Goal: Obtain resource: Obtain resource

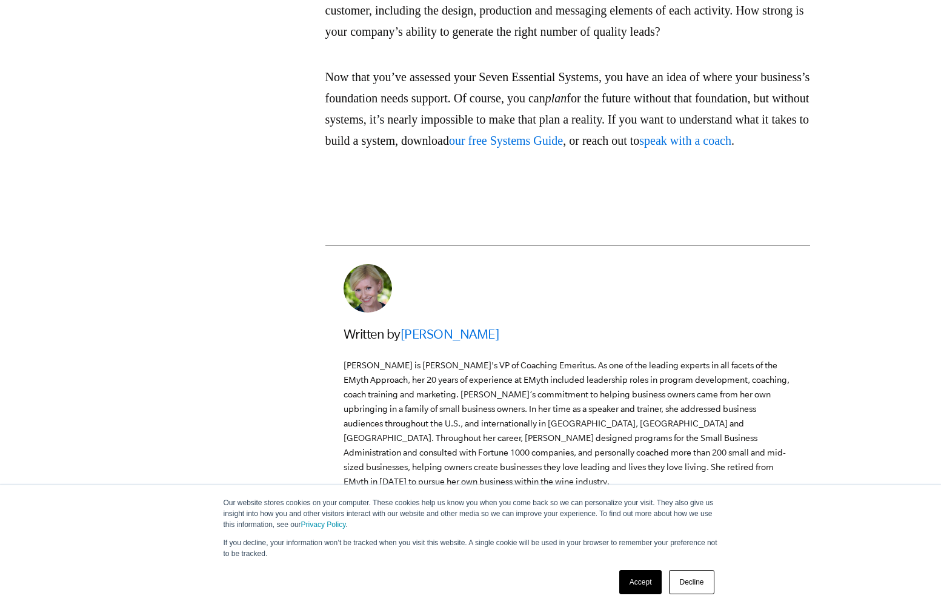
scroll to position [2402, 0]
click at [563, 146] on link "our free Systems Guide" at bounding box center [506, 139] width 114 height 13
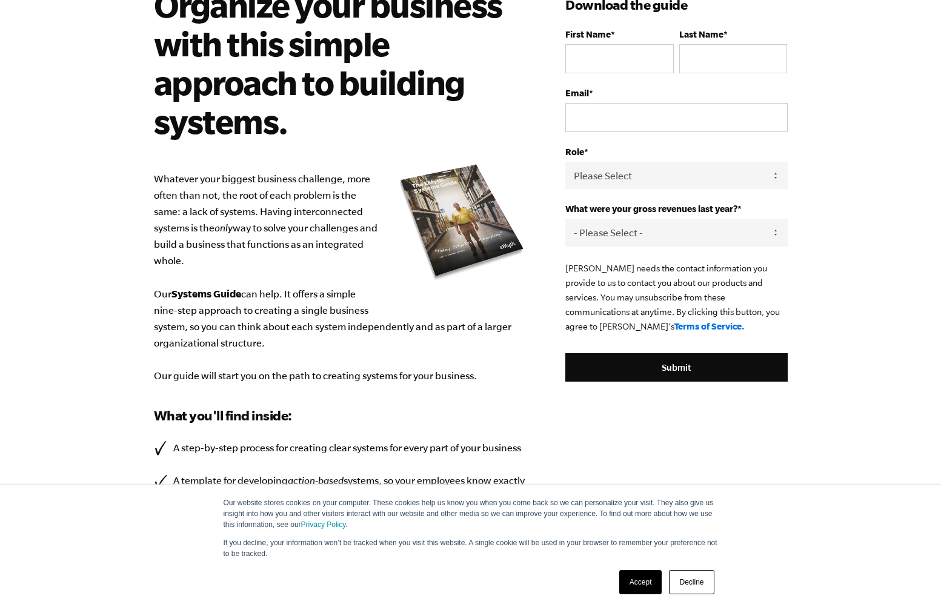
scroll to position [61, 0]
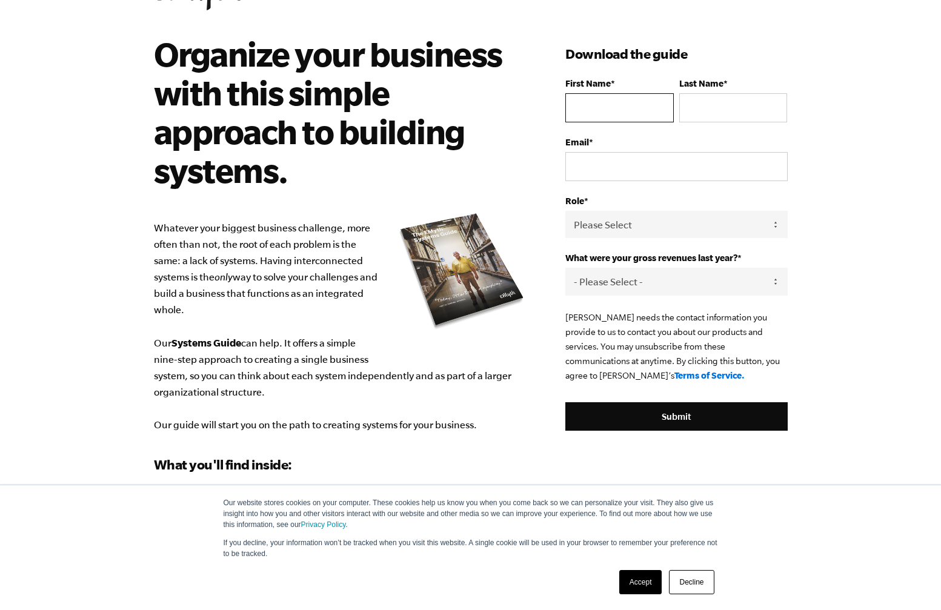
click at [620, 103] on input "First Name *" at bounding box center [619, 107] width 108 height 29
type input "Naima"
click at [745, 120] on input "Last Name *" at bounding box center [733, 107] width 108 height 29
type input "Cochrane"
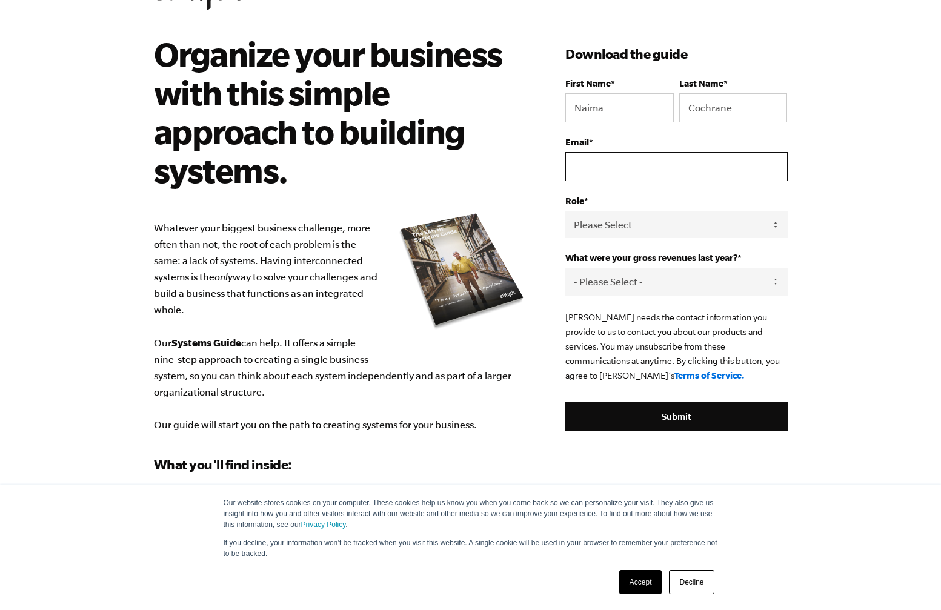
click at [613, 170] on input "Email *" at bounding box center [676, 166] width 222 height 29
type input "naima.cochrane@nyu.edu"
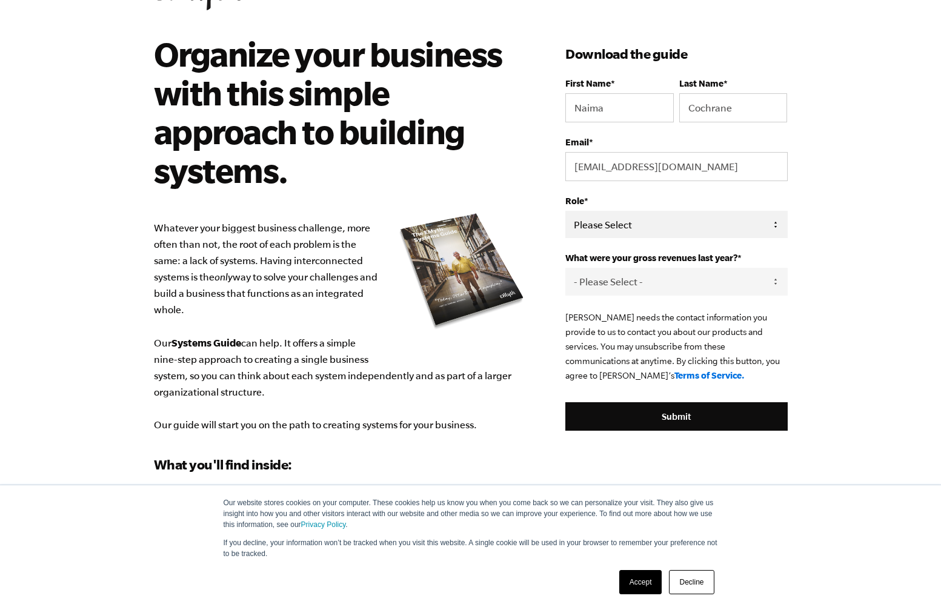
click at [634, 226] on select "Please Select Owner Partner / Co-Owner Executive Employee / Other" at bounding box center [676, 224] width 222 height 27
select select "Employee / Other"
click at [565, 211] on select "Please Select Owner Partner / Co-Owner Executive Employee / Other" at bounding box center [676, 224] width 222 height 27
click at [641, 287] on select "- Please Select - 0-75K 76-150K 151-275K 276-500K 501-750K 751-1M 1-2.5M 2.5-5M…" at bounding box center [676, 281] width 222 height 27
select select "0-75K"
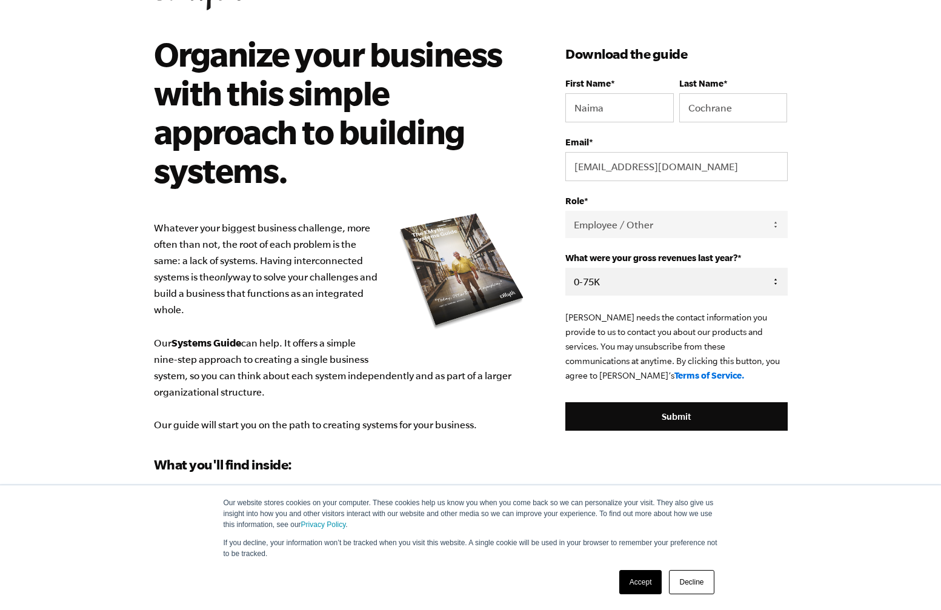
click at [565, 268] on select "- Please Select - 0-75K 76-150K 151-275K 276-500K 501-750K 751-1M 1-2.5M 2.5-5M…" at bounding box center [676, 281] width 222 height 27
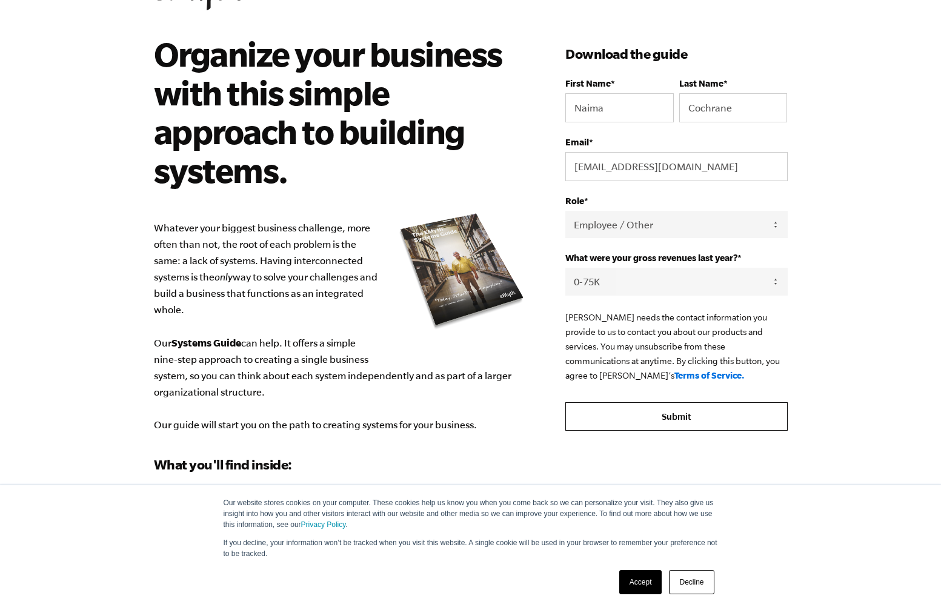
click at [640, 421] on input "Submit" at bounding box center [676, 416] width 222 height 29
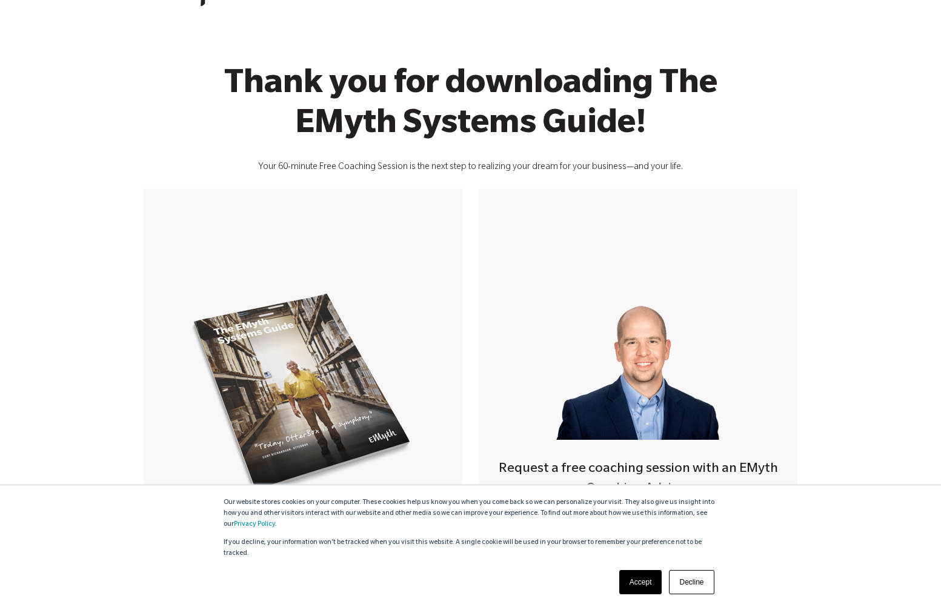
scroll to position [65, 0]
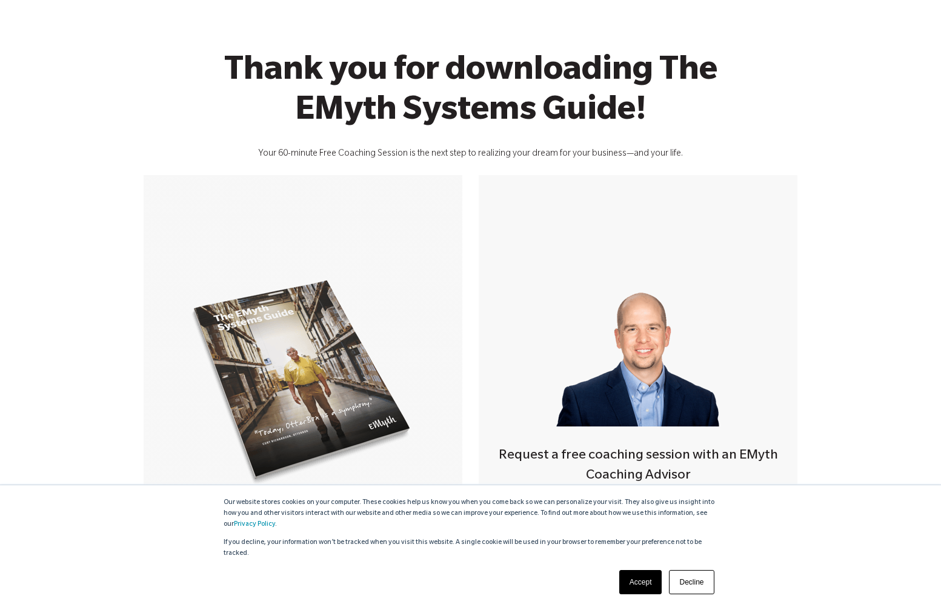
click at [636, 583] on link "Accept" at bounding box center [640, 582] width 43 height 24
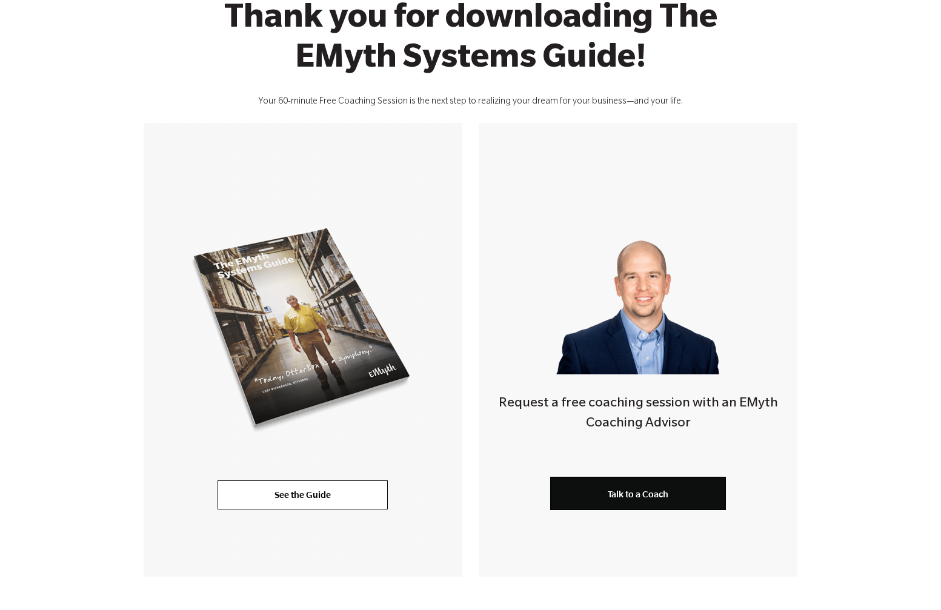
scroll to position [156, 0]
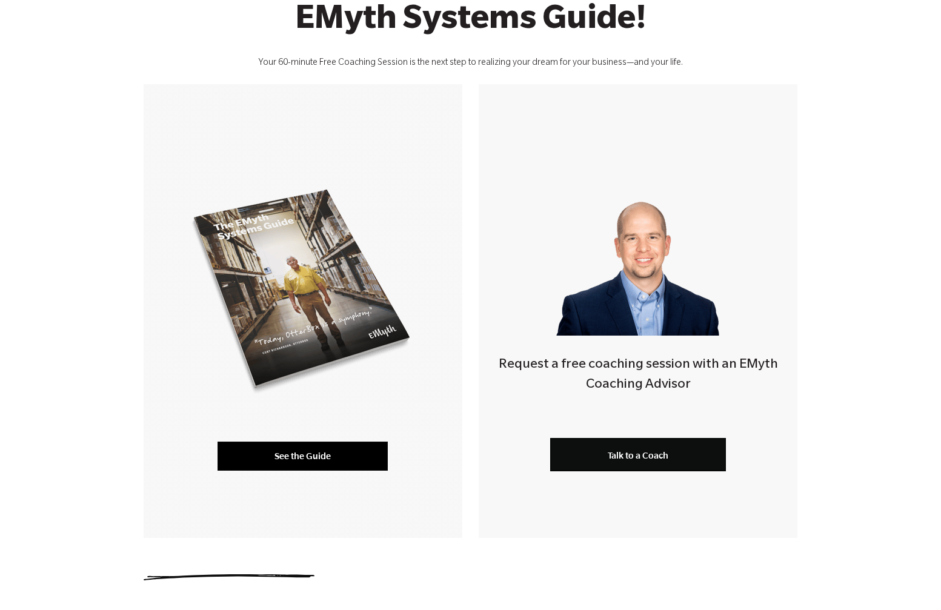
click at [339, 454] on link "See the Guide" at bounding box center [303, 456] width 170 height 29
